Goal: Transaction & Acquisition: Purchase product/service

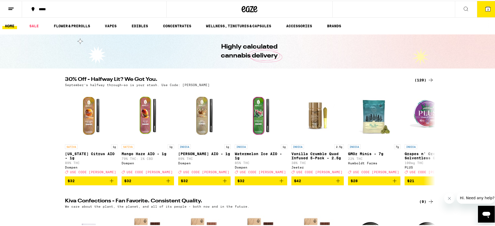
click at [485, 11] on icon at bounding box center [488, 8] width 6 height 6
